Goal: Transaction & Acquisition: Book appointment/travel/reservation

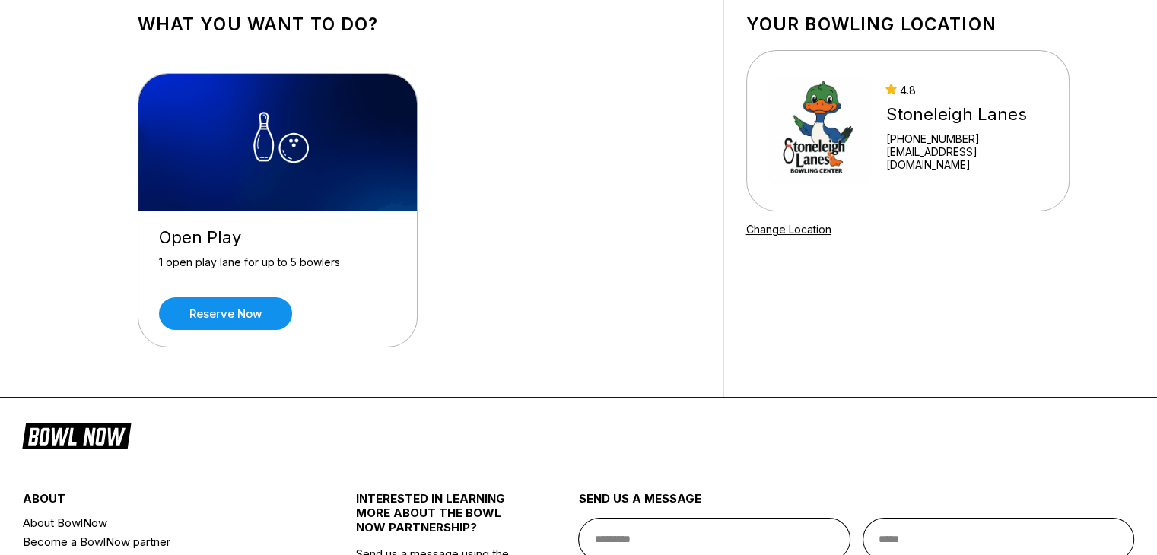
scroll to position [89, 0]
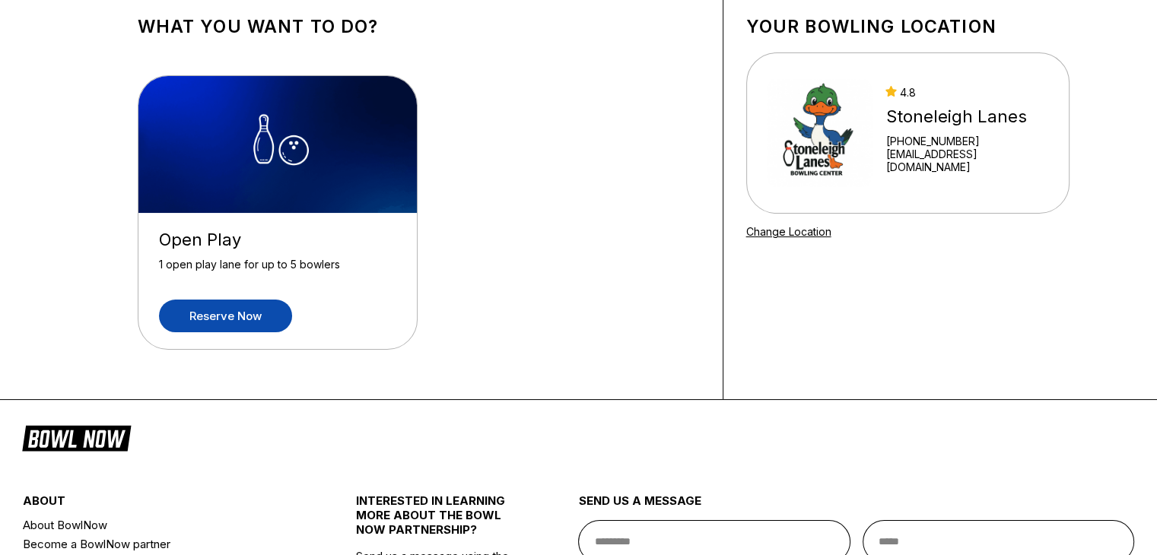
click at [227, 310] on link "Reserve now" at bounding box center [225, 316] width 133 height 33
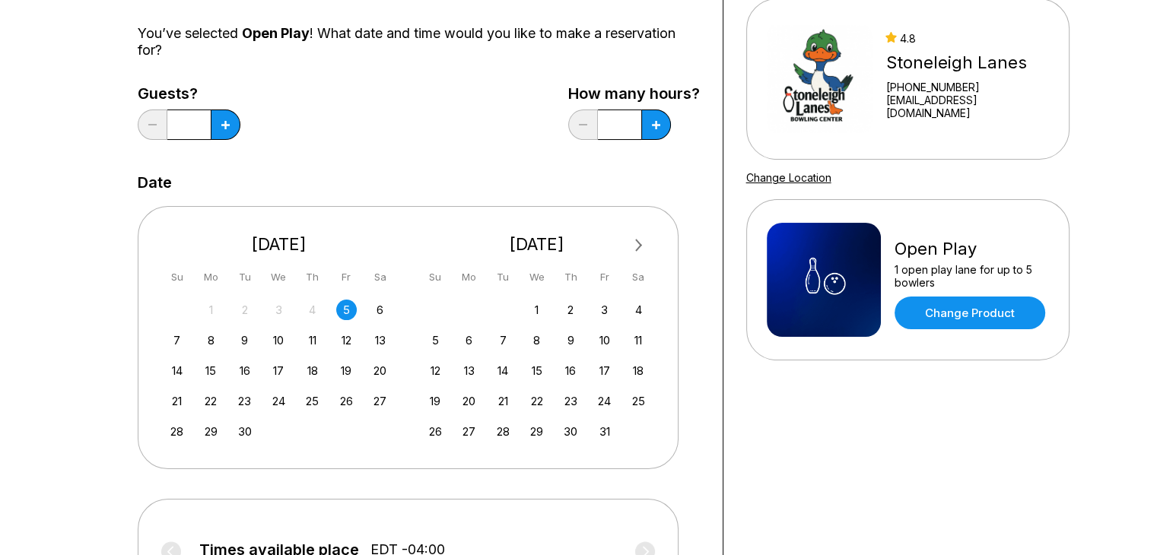
scroll to position [152, 0]
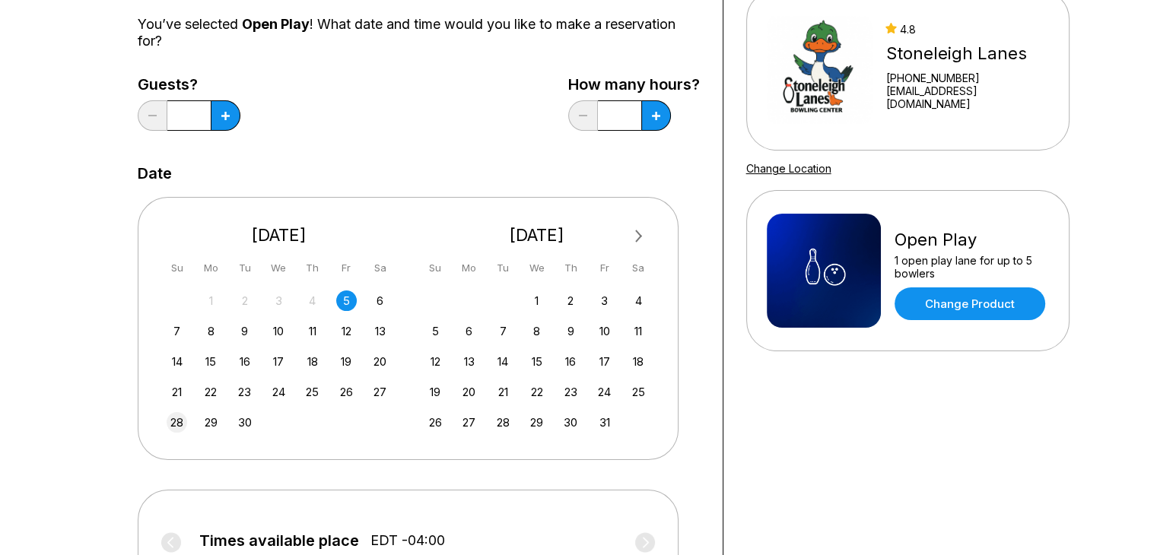
click at [176, 422] on div "28" at bounding box center [177, 422] width 21 height 21
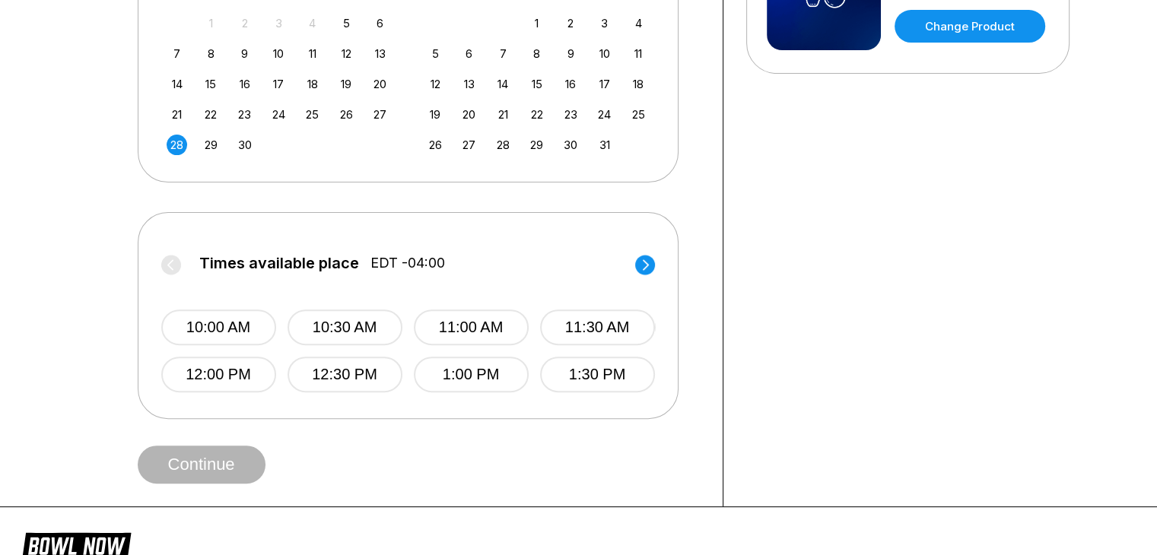
scroll to position [457, 0]
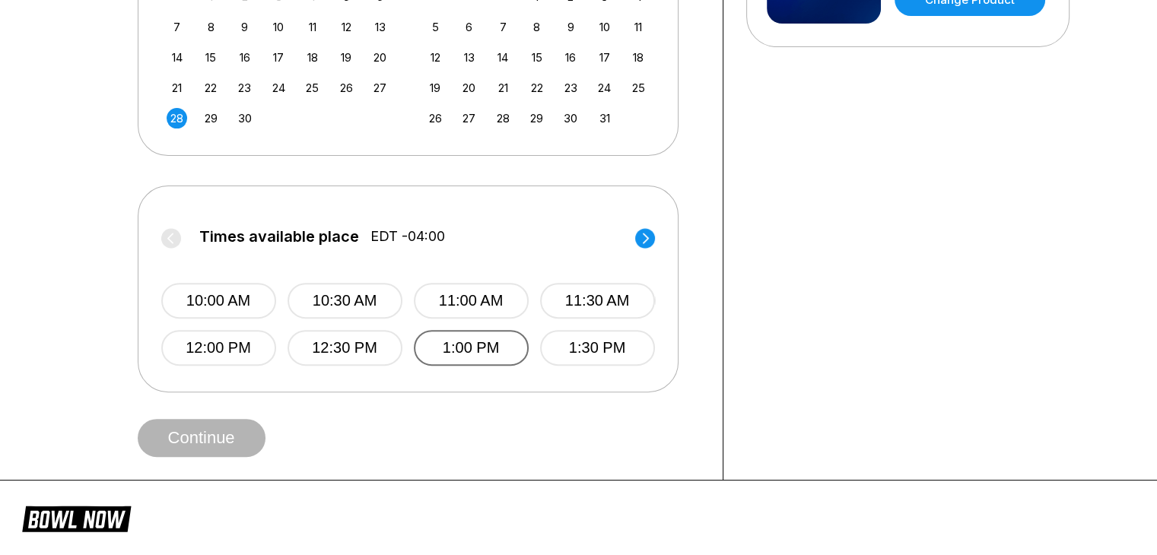
click at [439, 341] on button "1:00 PM" at bounding box center [471, 348] width 115 height 36
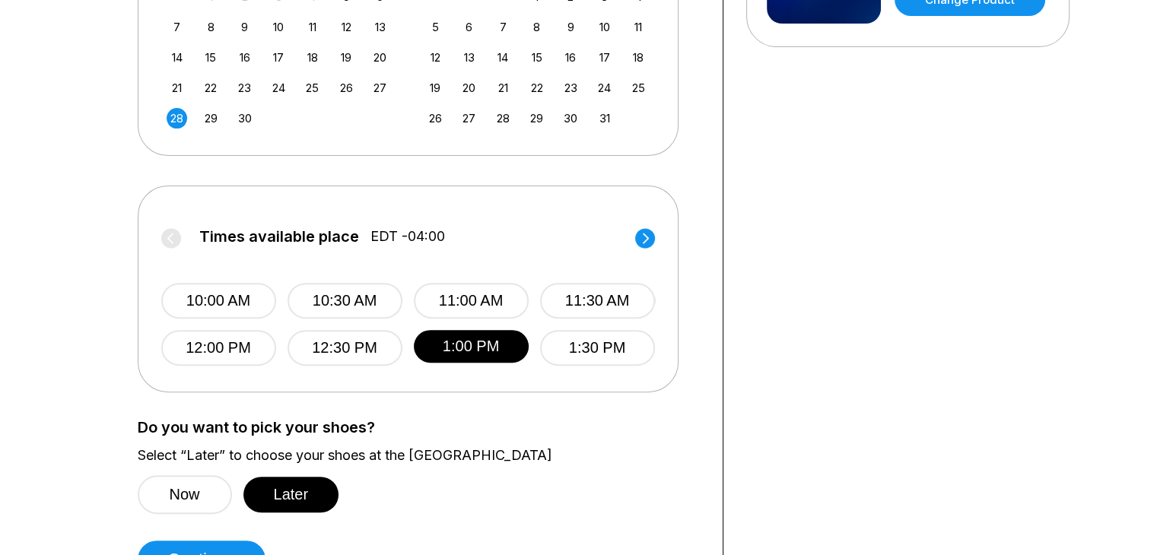
scroll to position [533, 0]
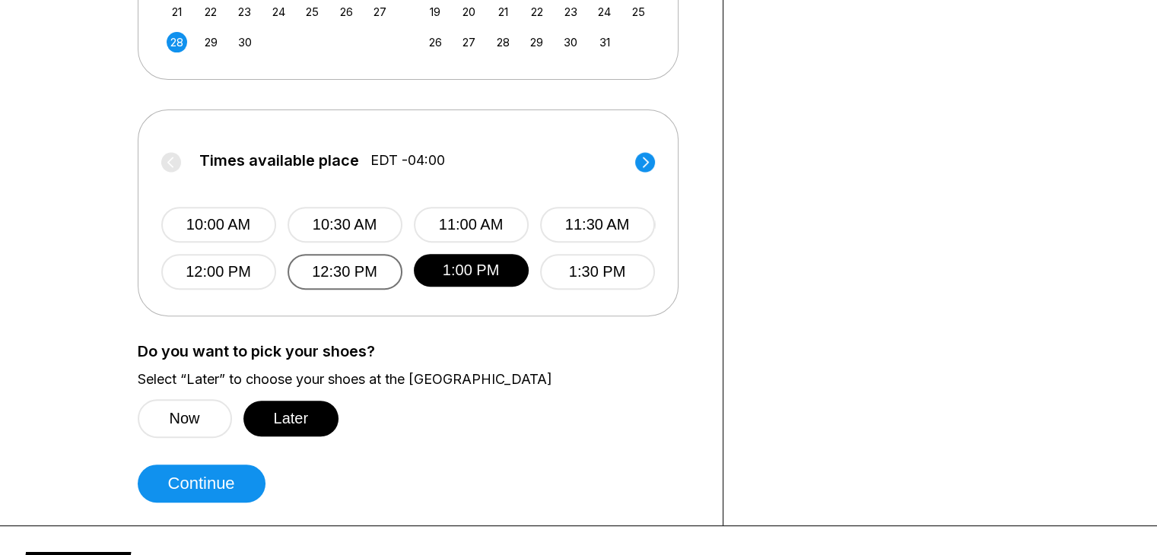
click at [329, 272] on button "12:30 PM" at bounding box center [345, 272] width 115 height 36
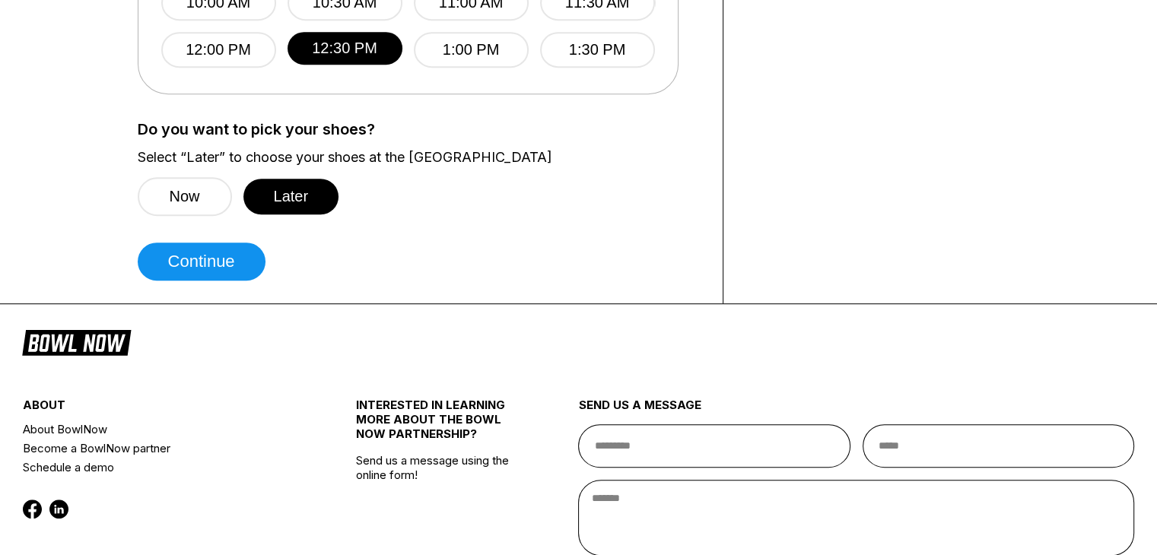
scroll to position [761, 0]
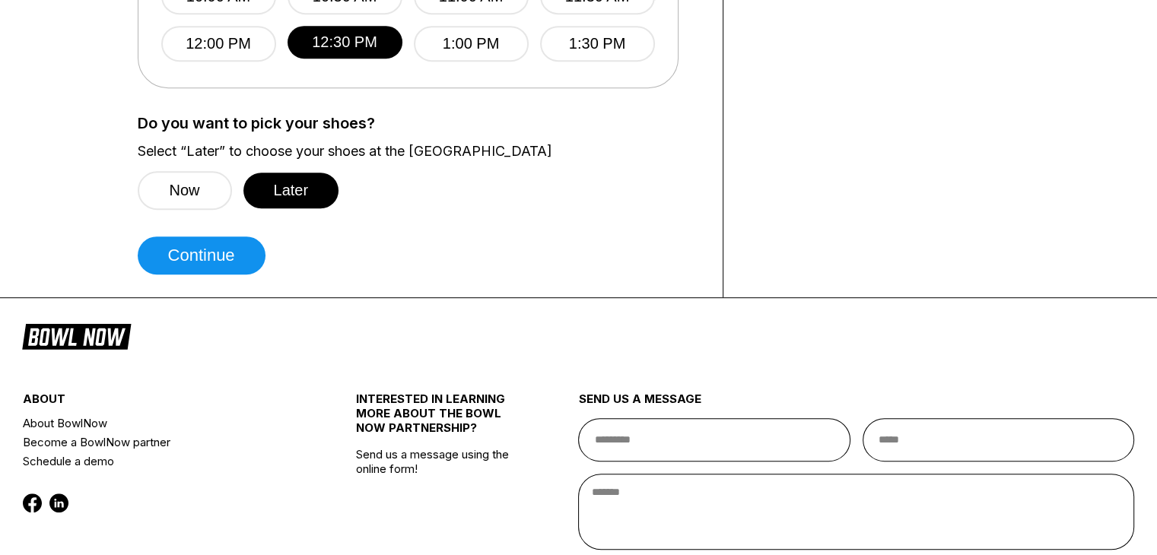
drag, startPoint x: 192, startPoint y: 205, endPoint x: 581, endPoint y: 175, distance: 390.0
click at [627, 153] on label "Select “Later” to choose your shoes at the [GEOGRAPHIC_DATA]" at bounding box center [419, 151] width 562 height 17
click at [307, 188] on button "Later" at bounding box center [291, 191] width 96 height 36
click at [194, 252] on button "Continue" at bounding box center [202, 256] width 128 height 38
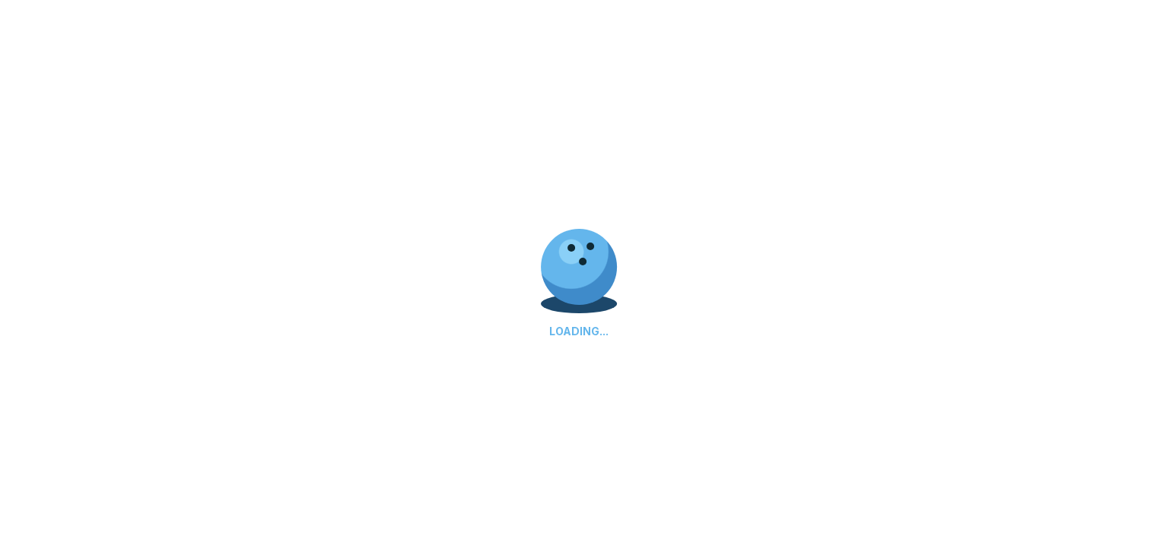
select select "**"
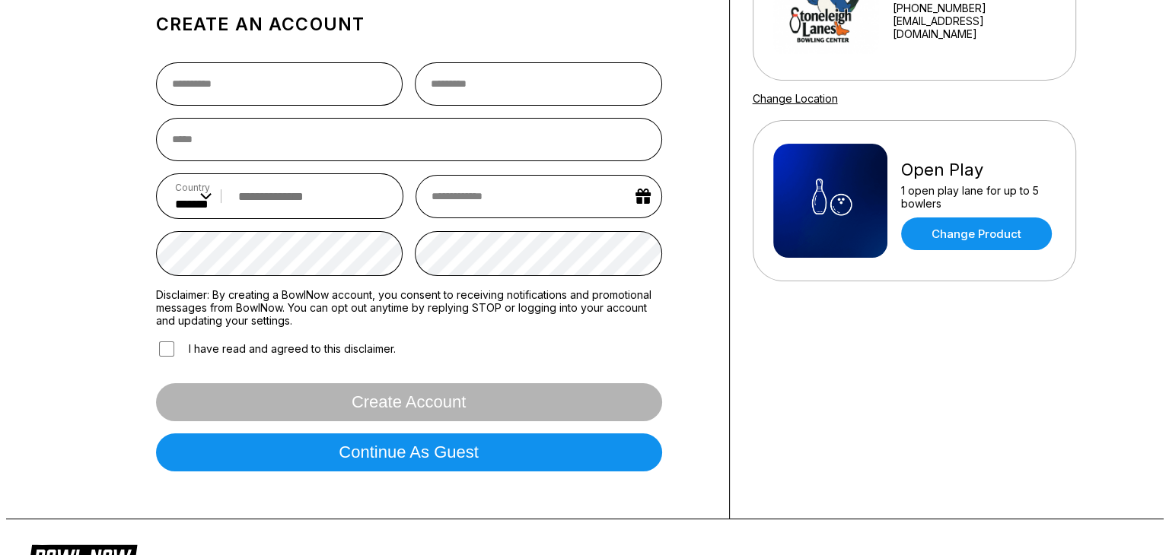
scroll to position [228, 0]
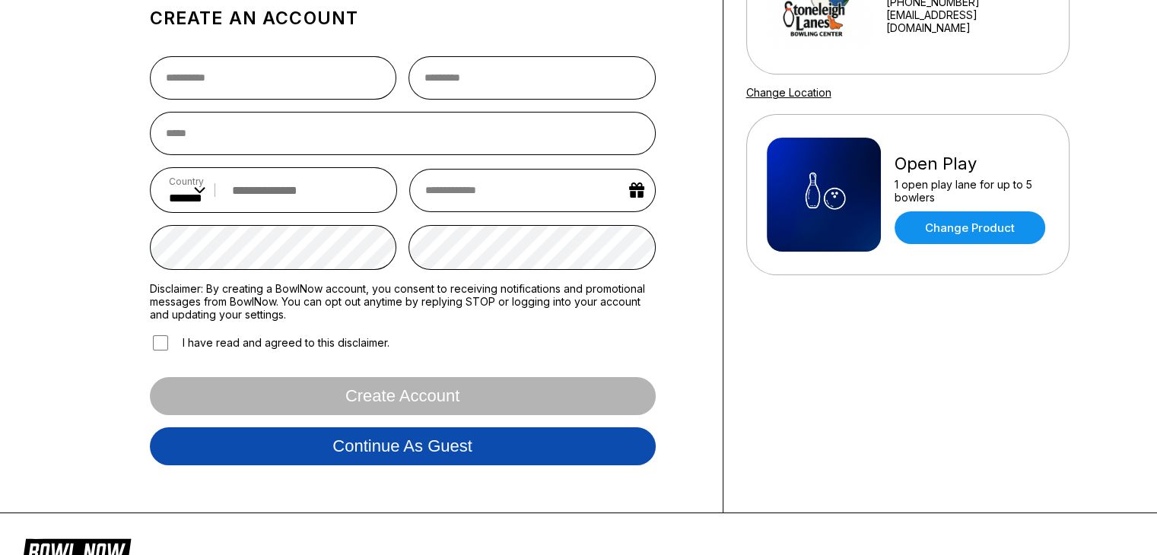
click at [339, 439] on button "Continue as guest" at bounding box center [403, 447] width 506 height 38
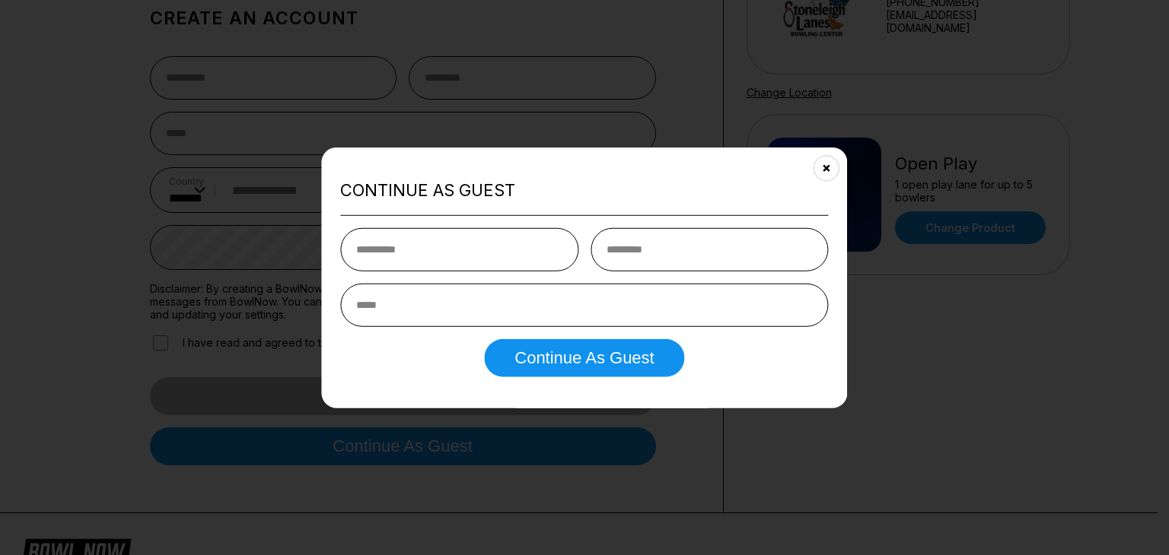
click at [415, 253] on input "text" at bounding box center [459, 249] width 238 height 43
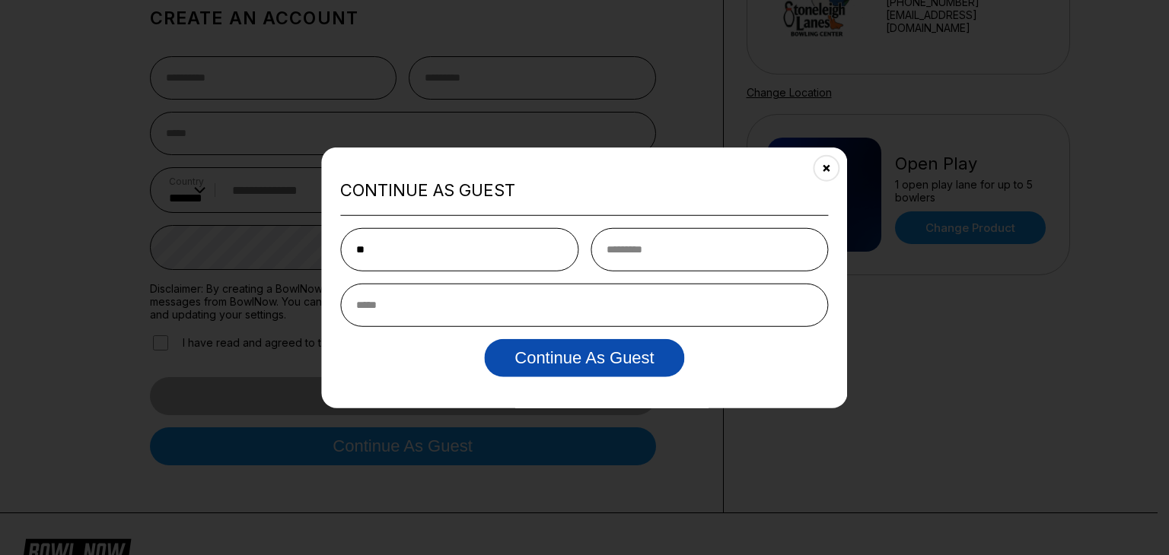
type input "*"
type input "*******"
type input "*********"
type input "**********"
click at [587, 346] on button "Continue as Guest" at bounding box center [584, 358] width 200 height 38
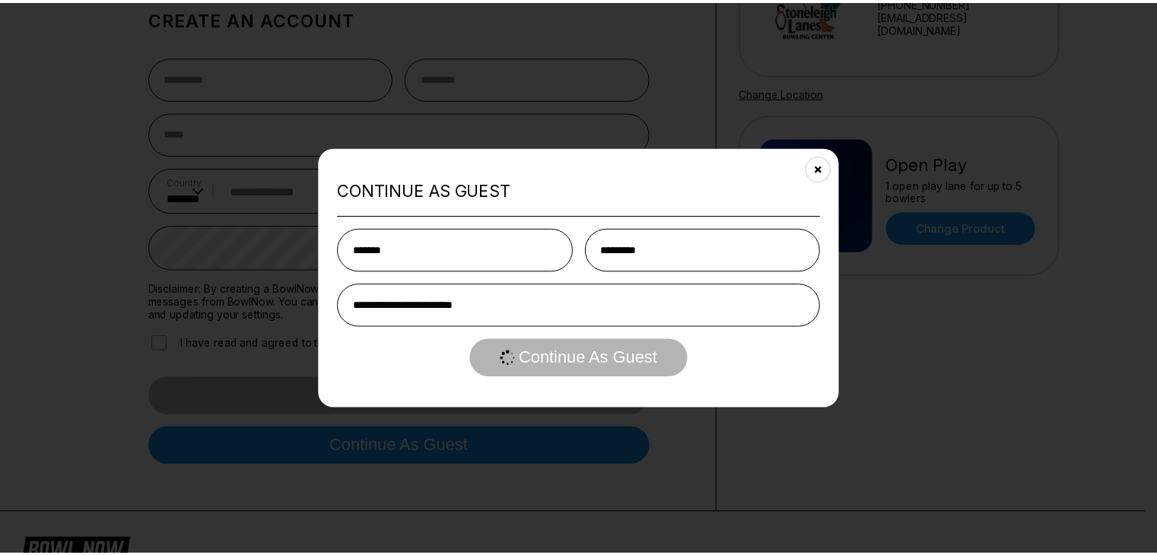
scroll to position [0, 0]
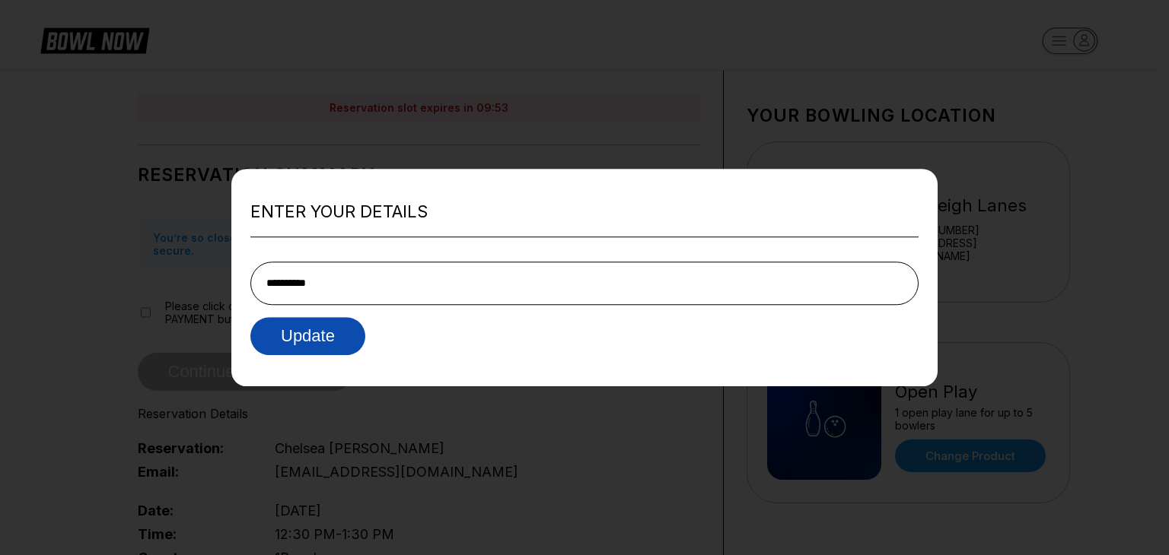
type input "**********"
drag, startPoint x: 310, startPoint y: 334, endPoint x: 475, endPoint y: 266, distance: 178.1
click at [308, 335] on button "Update" at bounding box center [307, 336] width 115 height 38
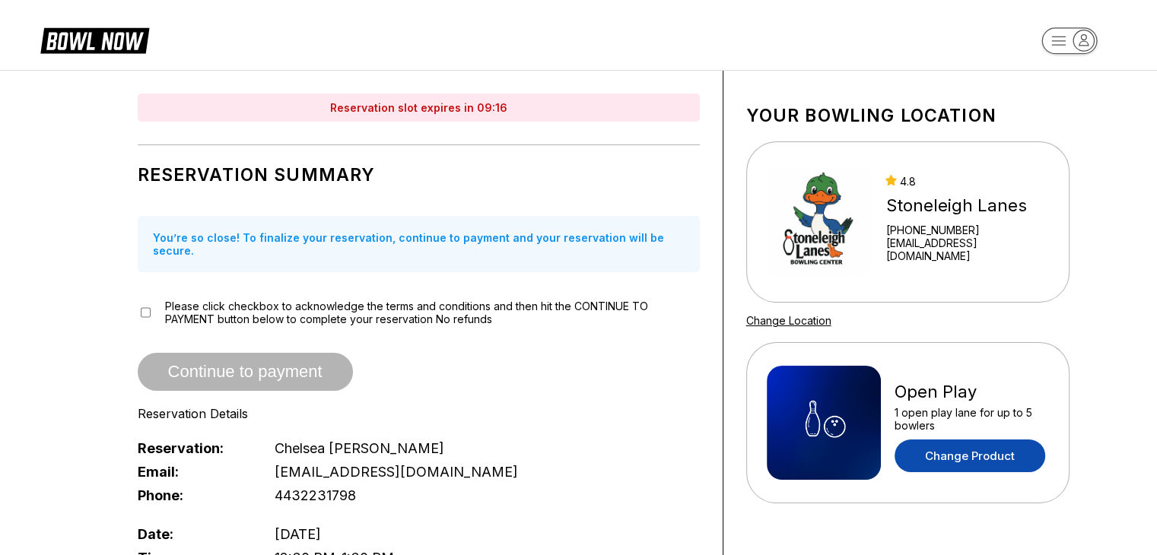
click at [978, 447] on link "Change Product" at bounding box center [970, 456] width 151 height 33
